Goal: Find specific page/section: Find specific page/section

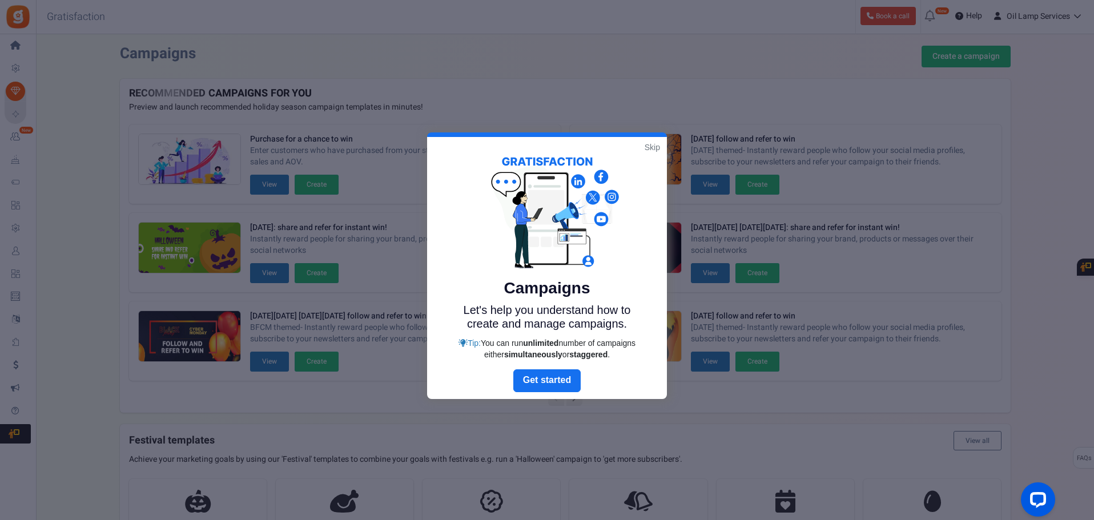
click at [651, 149] on link "Skip" at bounding box center [652, 147] width 15 height 11
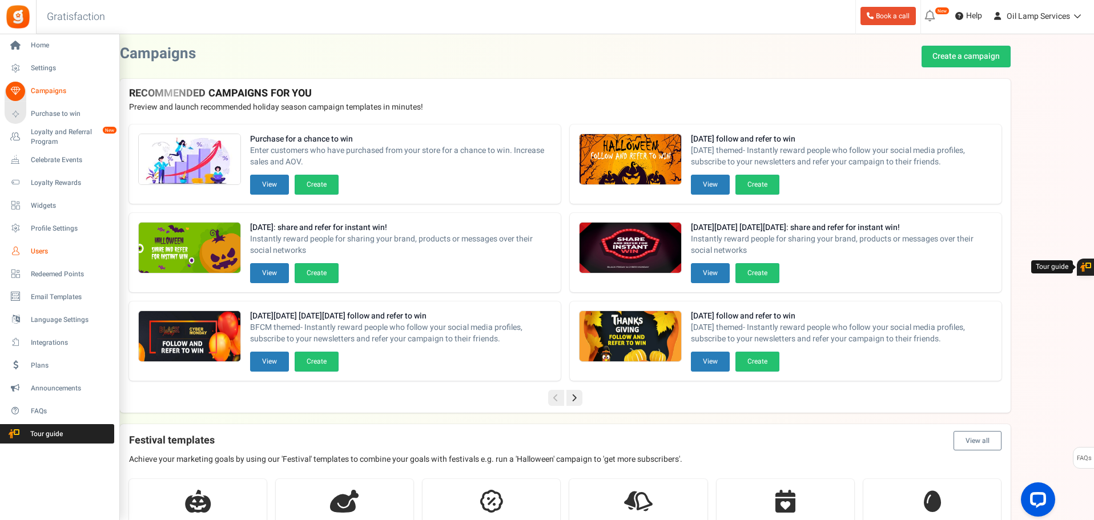
click at [35, 251] on span "Users" at bounding box center [71, 252] width 80 height 10
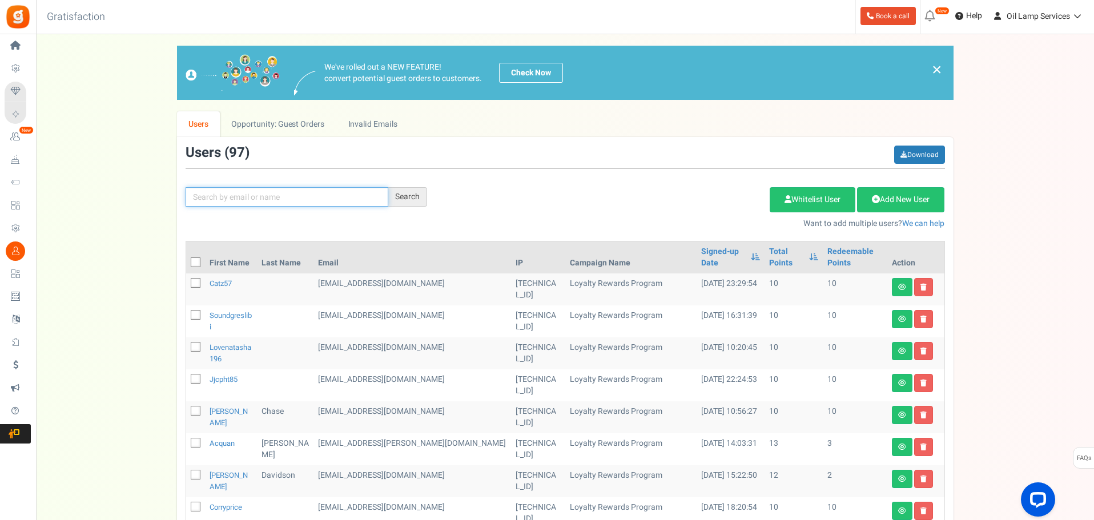
drag, startPoint x: 323, startPoint y: 190, endPoint x: 324, endPoint y: 196, distance: 5.7
click at [324, 196] on input "text" at bounding box center [287, 196] width 203 height 19
type input "lauren"
click at [410, 201] on div "Search" at bounding box center [407, 196] width 39 height 19
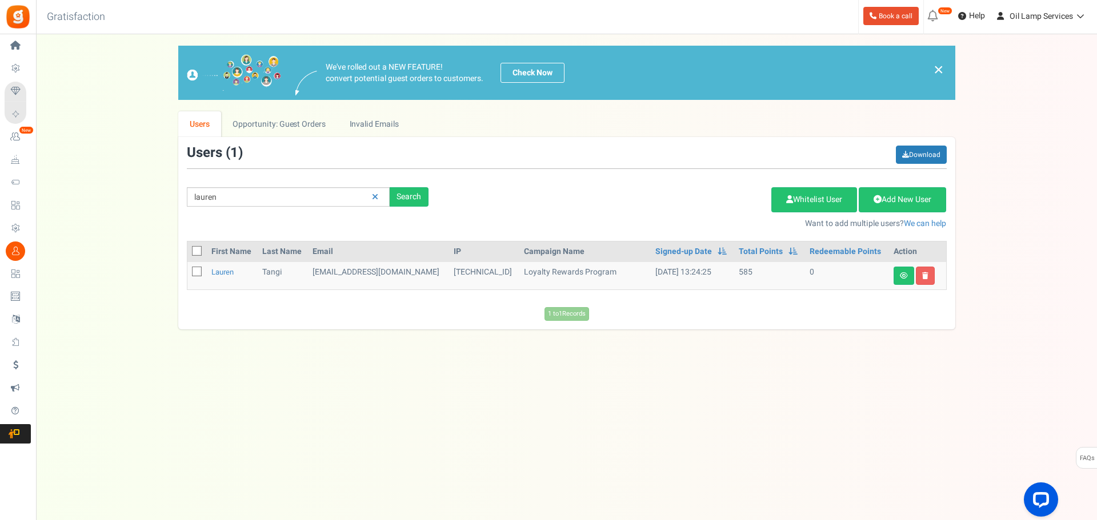
click at [814, 271] on td "0" at bounding box center [846, 275] width 83 height 27
click at [231, 270] on link "Lauren" at bounding box center [222, 272] width 22 height 11
